Goal: Information Seeking & Learning: Learn about a topic

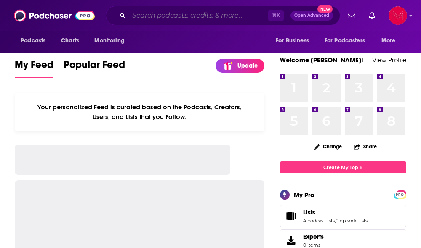
click at [158, 16] on input "Search podcasts, credits, & more..." at bounding box center [198, 15] width 139 height 13
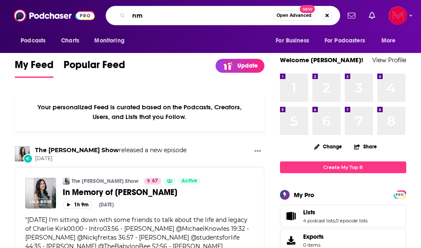
type input "n"
type input "MESSmerized"
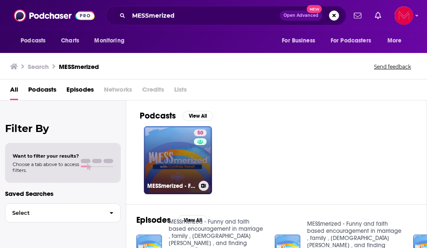
click at [166, 173] on link "50 MESSmerized - Funny and faith based encouragement in marriage , family , Chr…" at bounding box center [178, 160] width 68 height 68
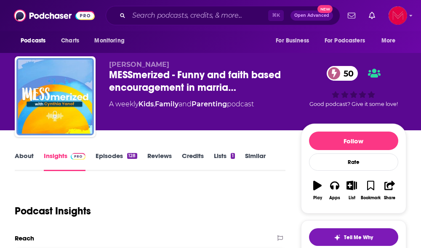
click at [26, 154] on link "About" at bounding box center [24, 161] width 19 height 19
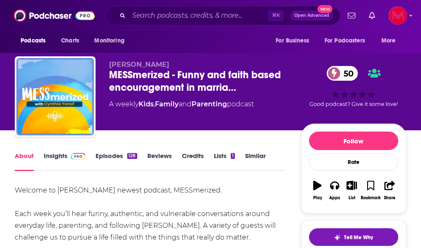
drag, startPoint x: 198, startPoint y: 80, endPoint x: 198, endPoint y: 162, distance: 82.1
click at [146, 77] on span "MESSmerized - Funny and faith based encouragement in marria…" at bounding box center [205, 81] width 192 height 25
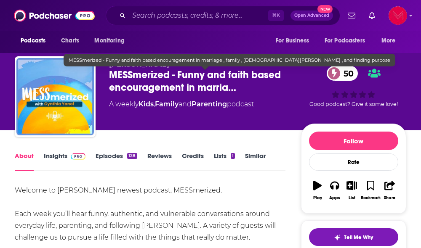
click at [232, 82] on span "MESSmerized - Funny and faith based encouragement in marria…" at bounding box center [205, 81] width 192 height 25
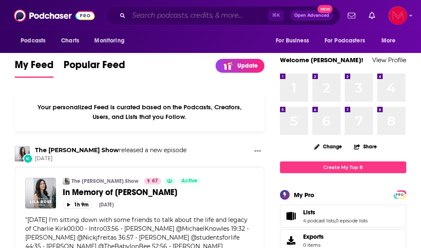
click at [201, 16] on input "Search podcasts, credits, & more..." at bounding box center [198, 15] width 139 height 13
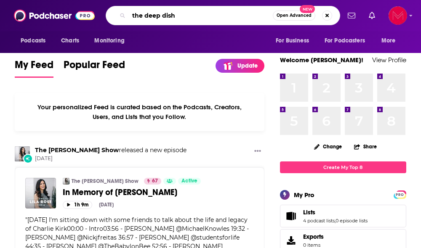
type input "the deep dish"
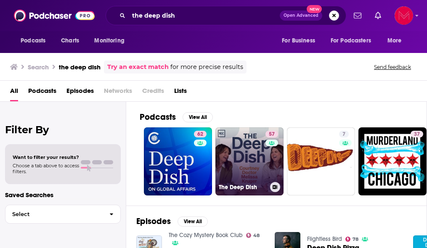
click at [232, 175] on link "57 The Deep Dish" at bounding box center [249, 162] width 68 height 68
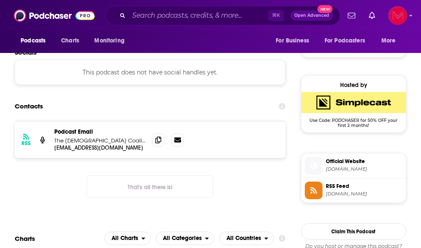
scroll to position [568, 0]
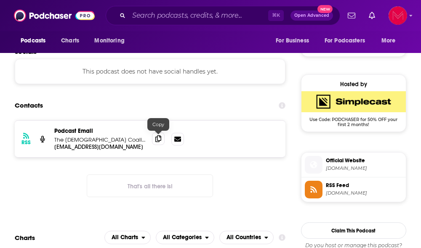
click at [162, 136] on span at bounding box center [158, 139] width 13 height 13
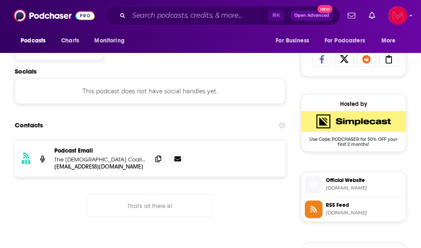
scroll to position [568, 0]
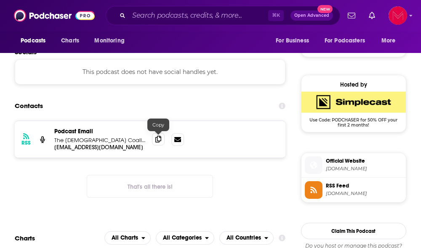
click at [162, 142] on span at bounding box center [158, 139] width 13 height 13
click at [176, 11] on input "Search podcasts, credits, & more..." at bounding box center [198, 15] width 139 height 13
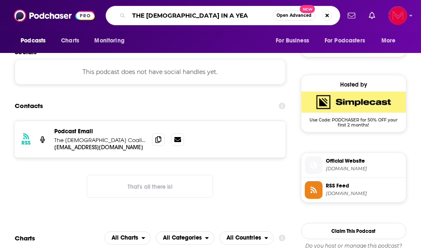
type input "THE [DEMOGRAPHIC_DATA] IN A YEAR"
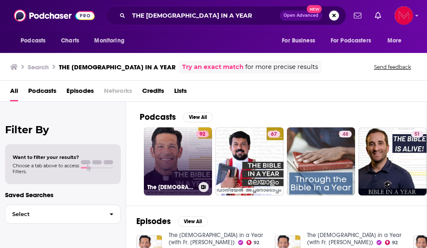
click at [192, 156] on link "92 The [DEMOGRAPHIC_DATA] in a Year (with Fr. [PERSON_NAME])" at bounding box center [178, 162] width 68 height 68
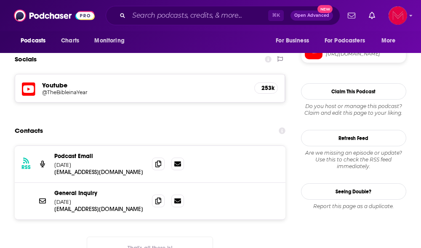
scroll to position [723, 0]
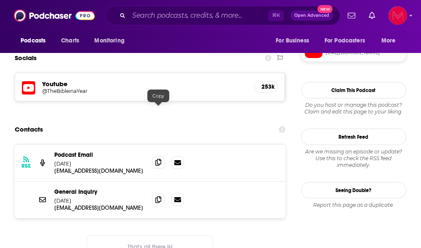
click at [159, 159] on icon at bounding box center [158, 162] width 6 height 7
click at [166, 14] on input "Search podcasts, credits, & more..." at bounding box center [198, 15] width 139 height 13
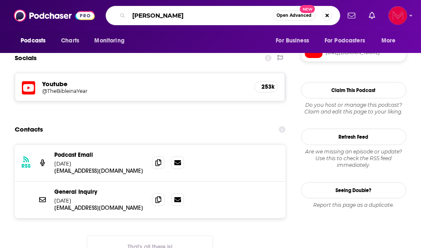
type input "[PERSON_NAME]"
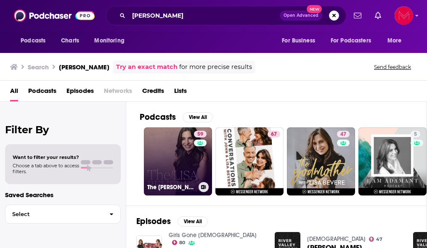
click at [181, 168] on link "59 The [PERSON_NAME] Podcast" at bounding box center [178, 162] width 68 height 68
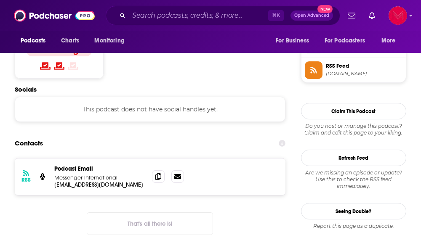
scroll to position [688, 0]
click at [160, 170] on span at bounding box center [158, 176] width 13 height 13
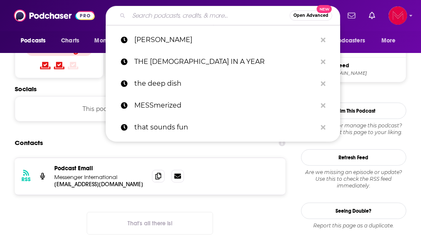
click at [148, 19] on input "Search podcasts, credits, & more..." at bounding box center [209, 15] width 161 height 13
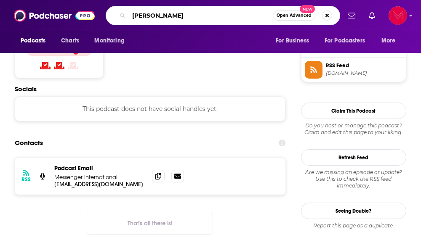
type input "[PERSON_NAME]"
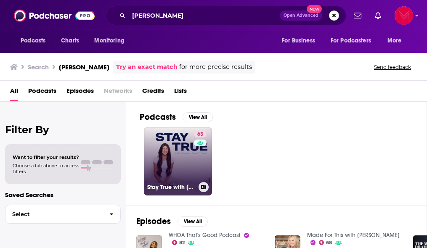
click at [169, 167] on link "63 Stay True with [PERSON_NAME] [PERSON_NAME]" at bounding box center [178, 162] width 68 height 68
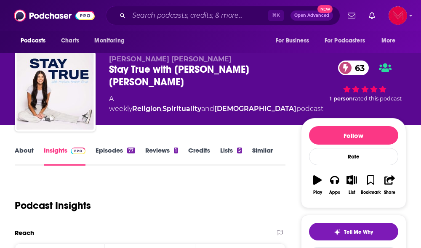
scroll to position [4, 0]
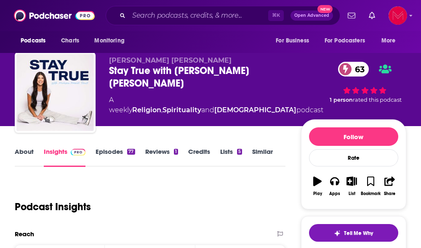
click at [32, 151] on link "About" at bounding box center [24, 157] width 19 height 19
